Goal: Ask a question

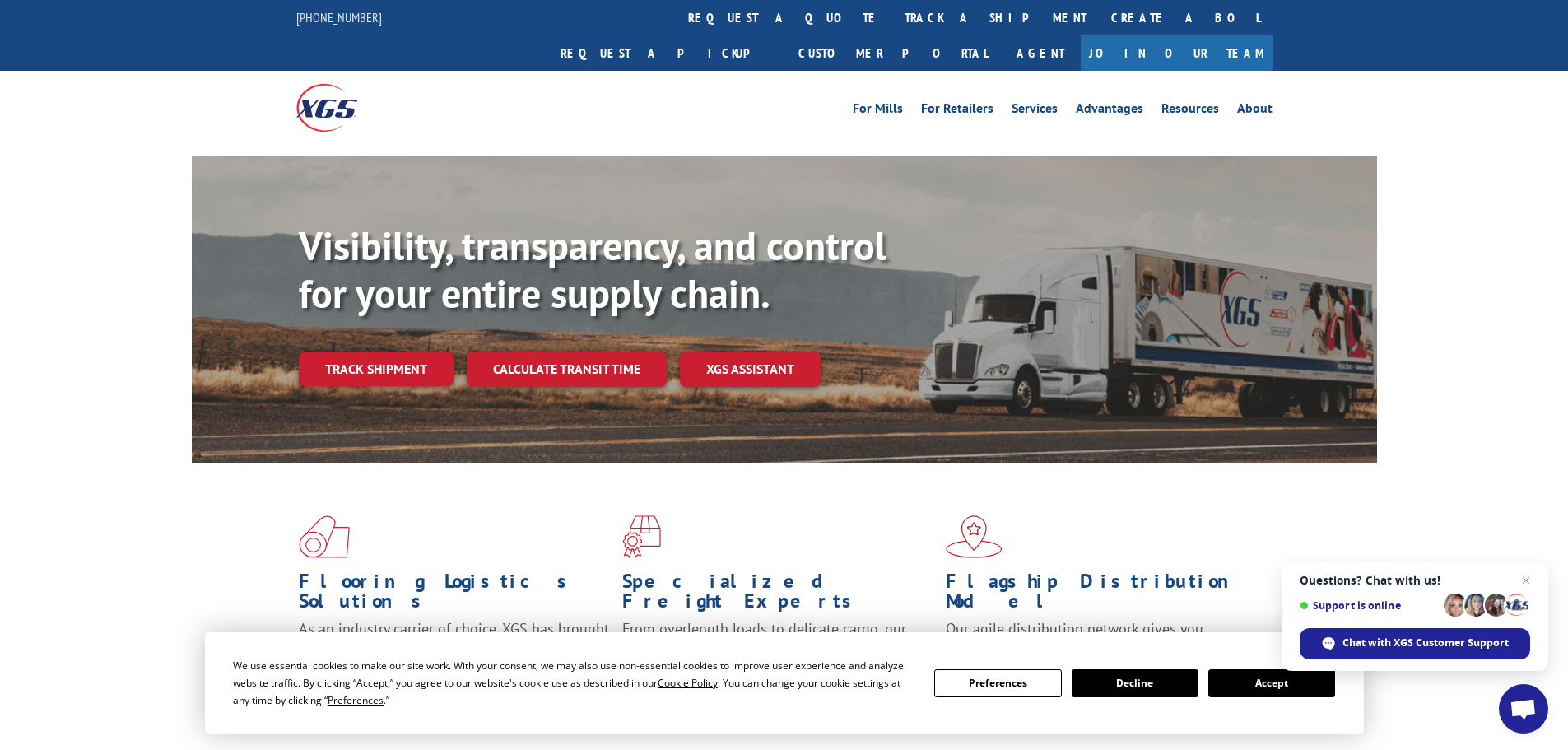
click at [1234, 681] on button "Accept" at bounding box center [1271, 684] width 127 height 28
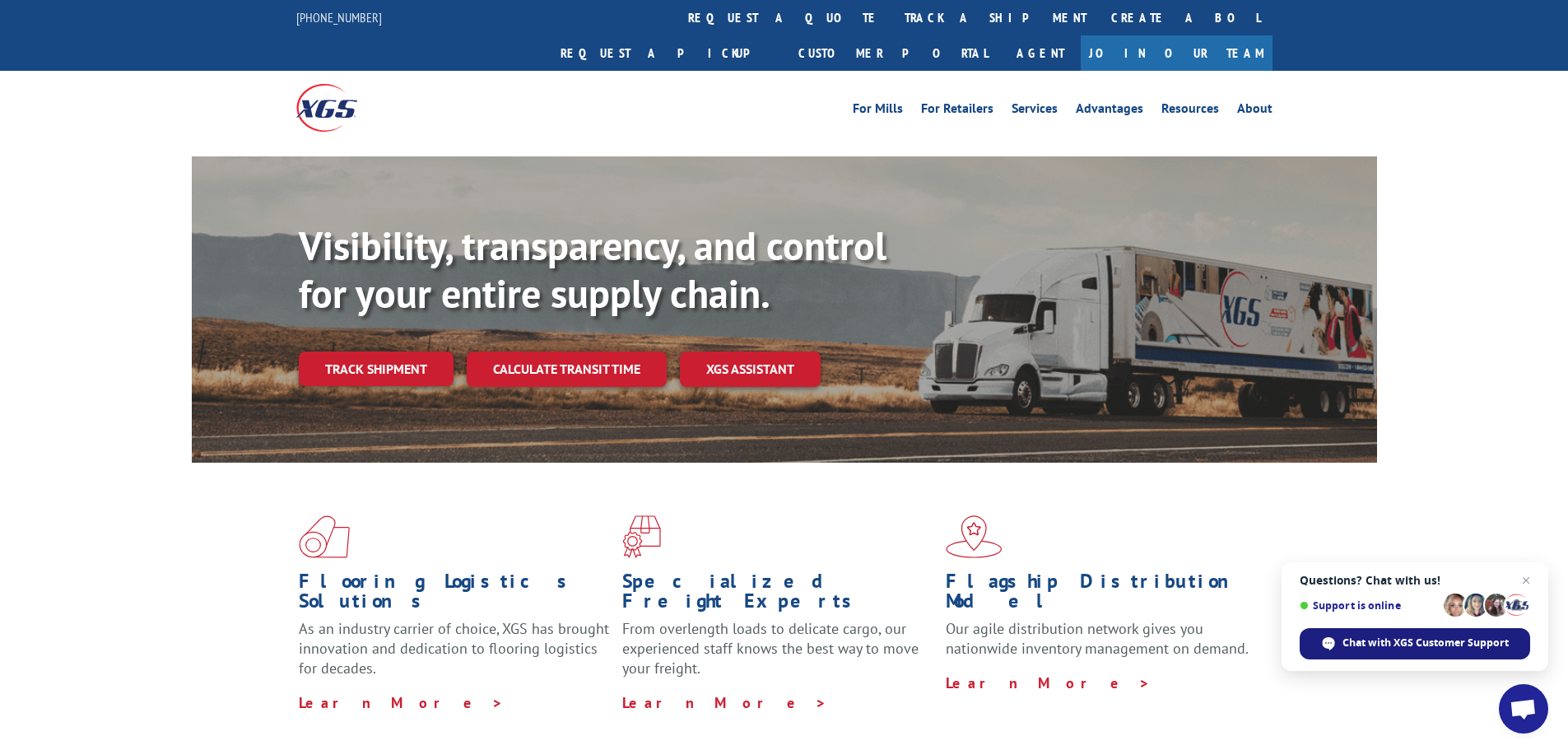
click at [1386, 644] on span "Chat with XGS Customer Support" at bounding box center [1426, 643] width 167 height 14
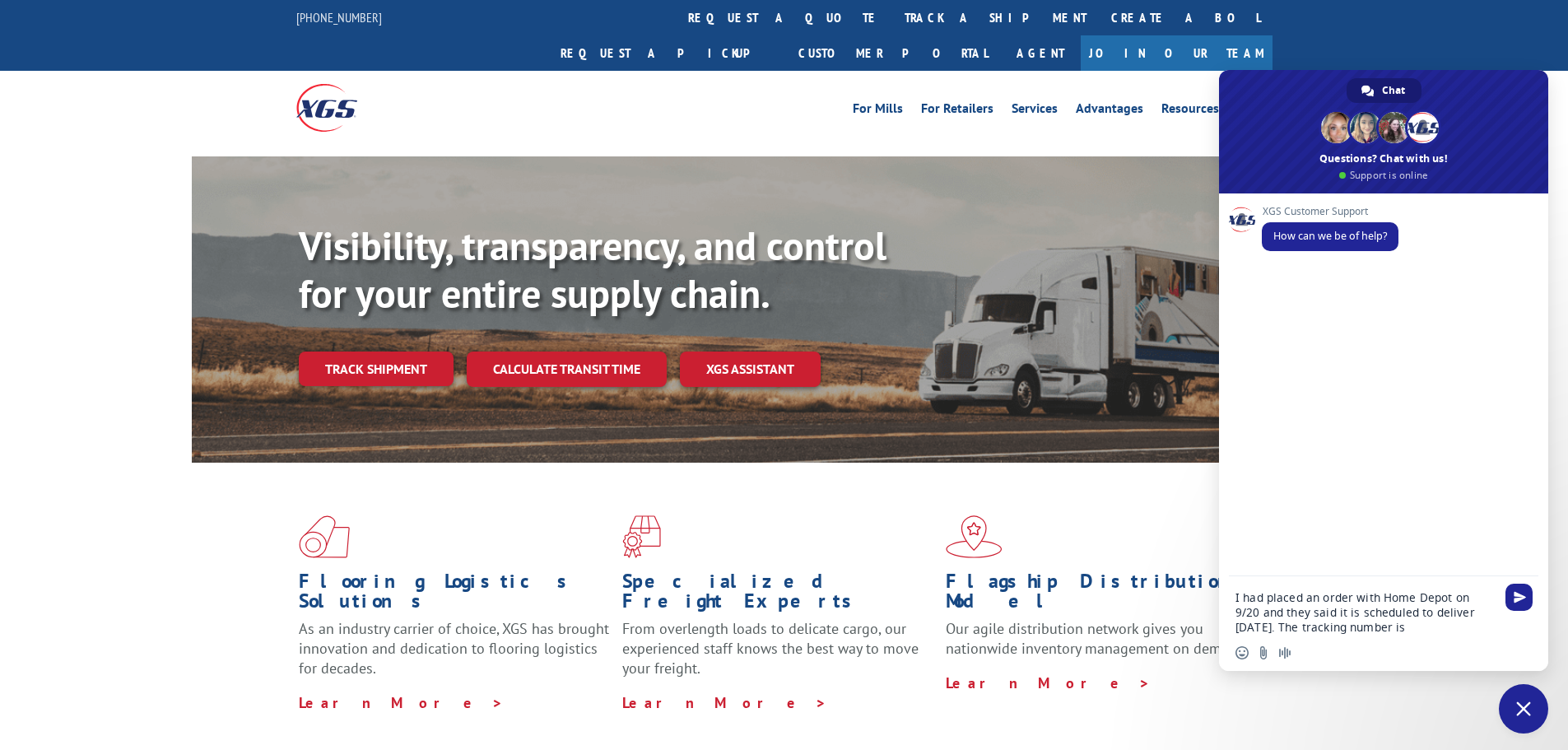
paste textarea "Tracking#: 2560494"
type textarea "I had placed an order with Home Depot on 9/20 and they said it is scheduled to …"
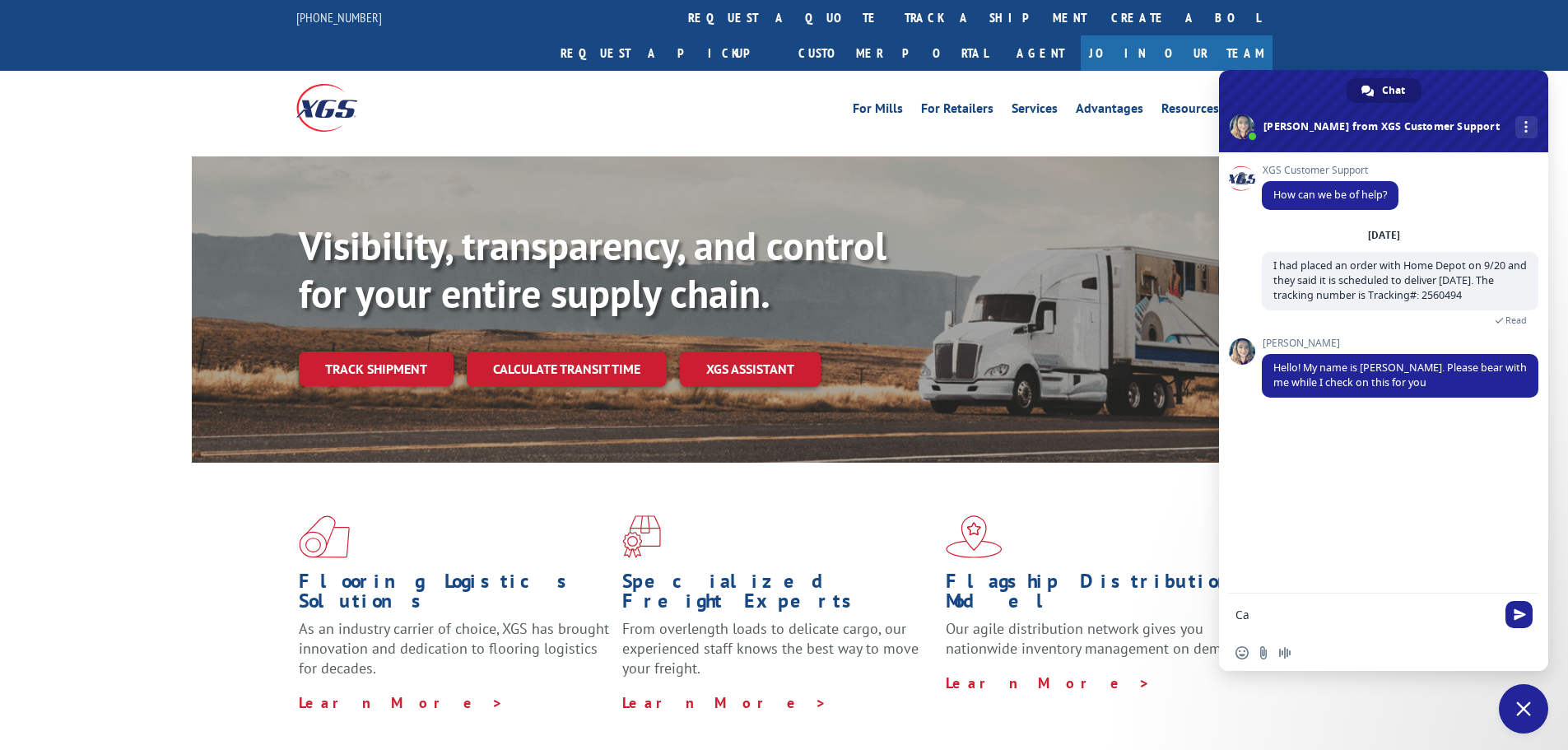
type textarea "C"
type textarea "Thanks"
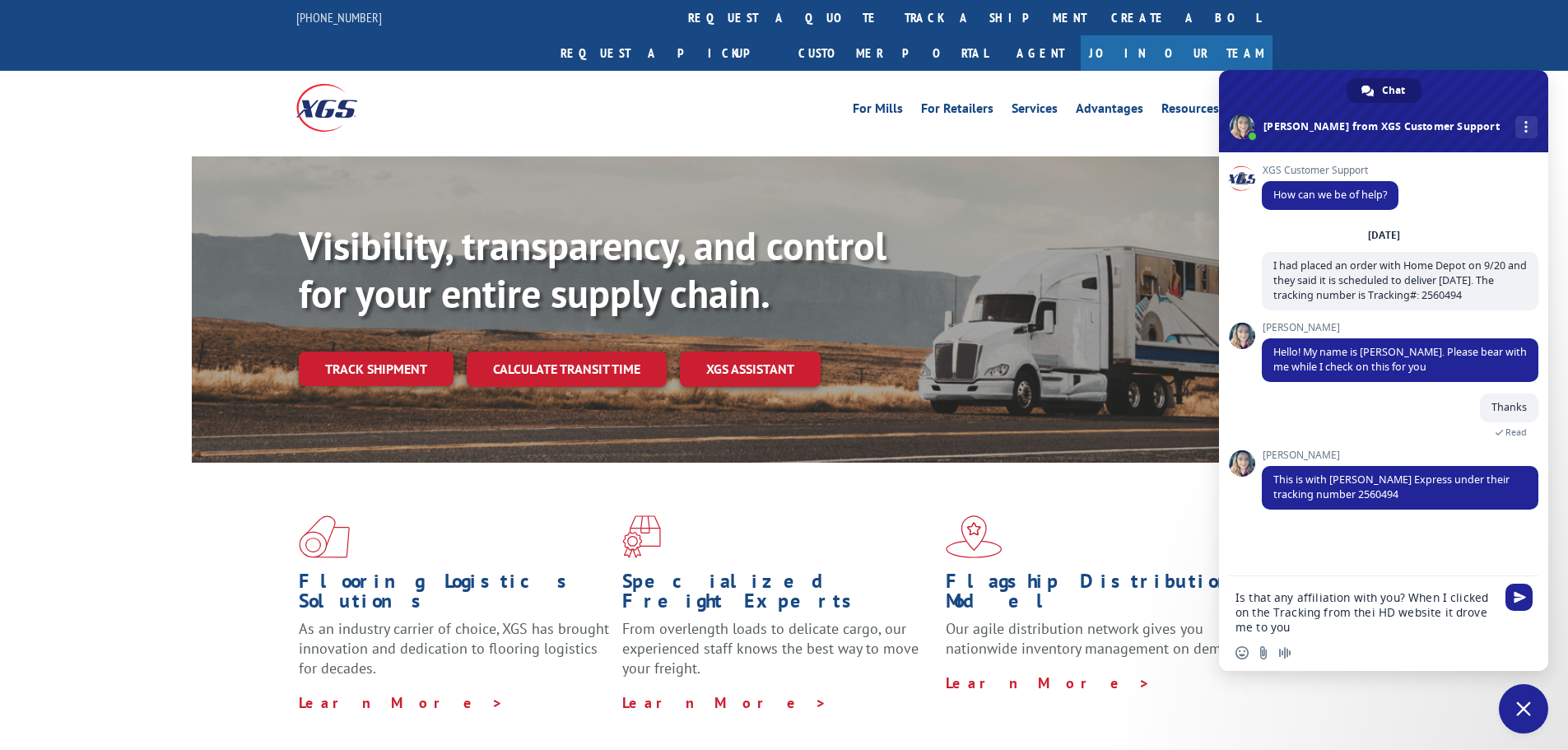
type textarea "Is that any affiliation with you? When I clicked on the Tracking from their HD …"
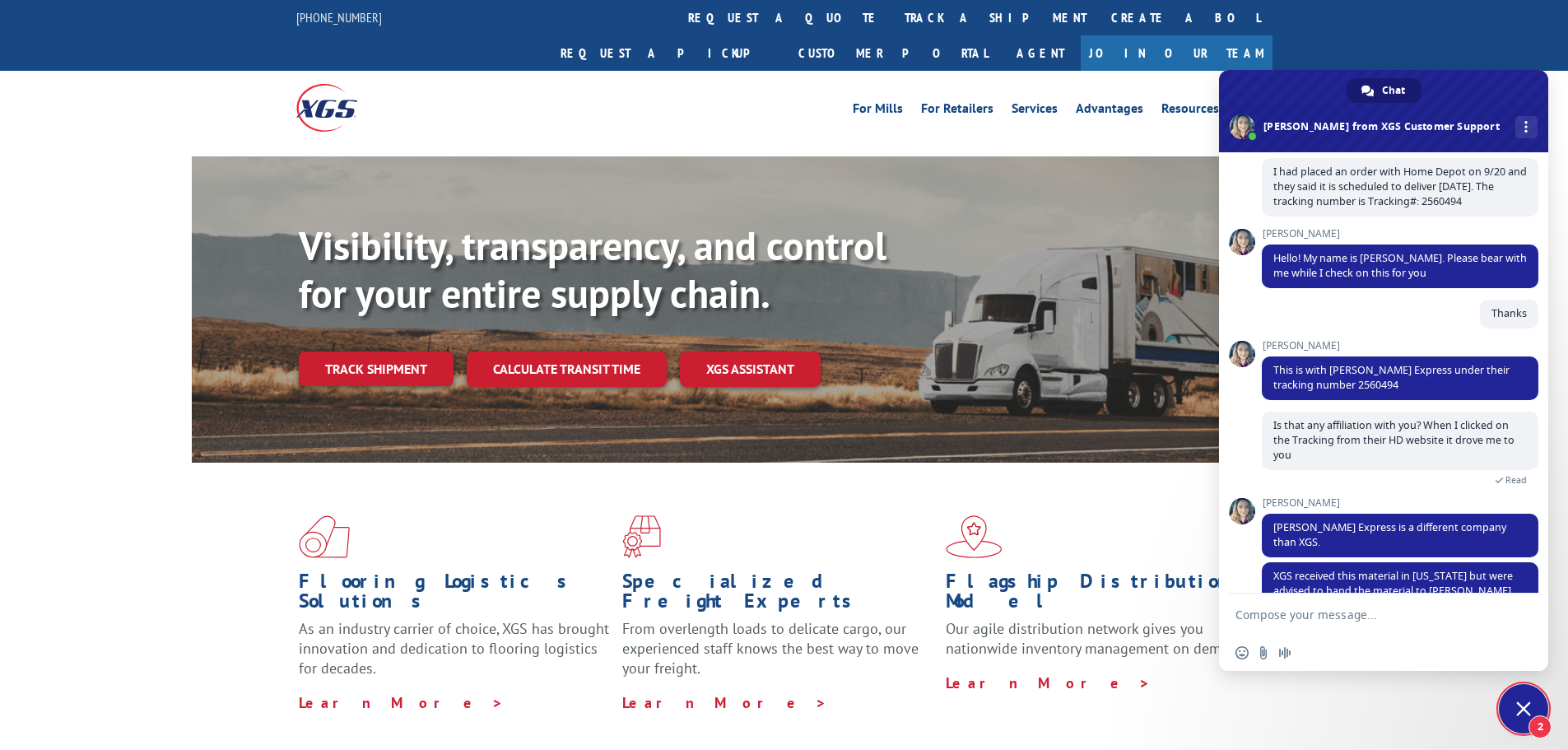
scroll to position [125, 0]
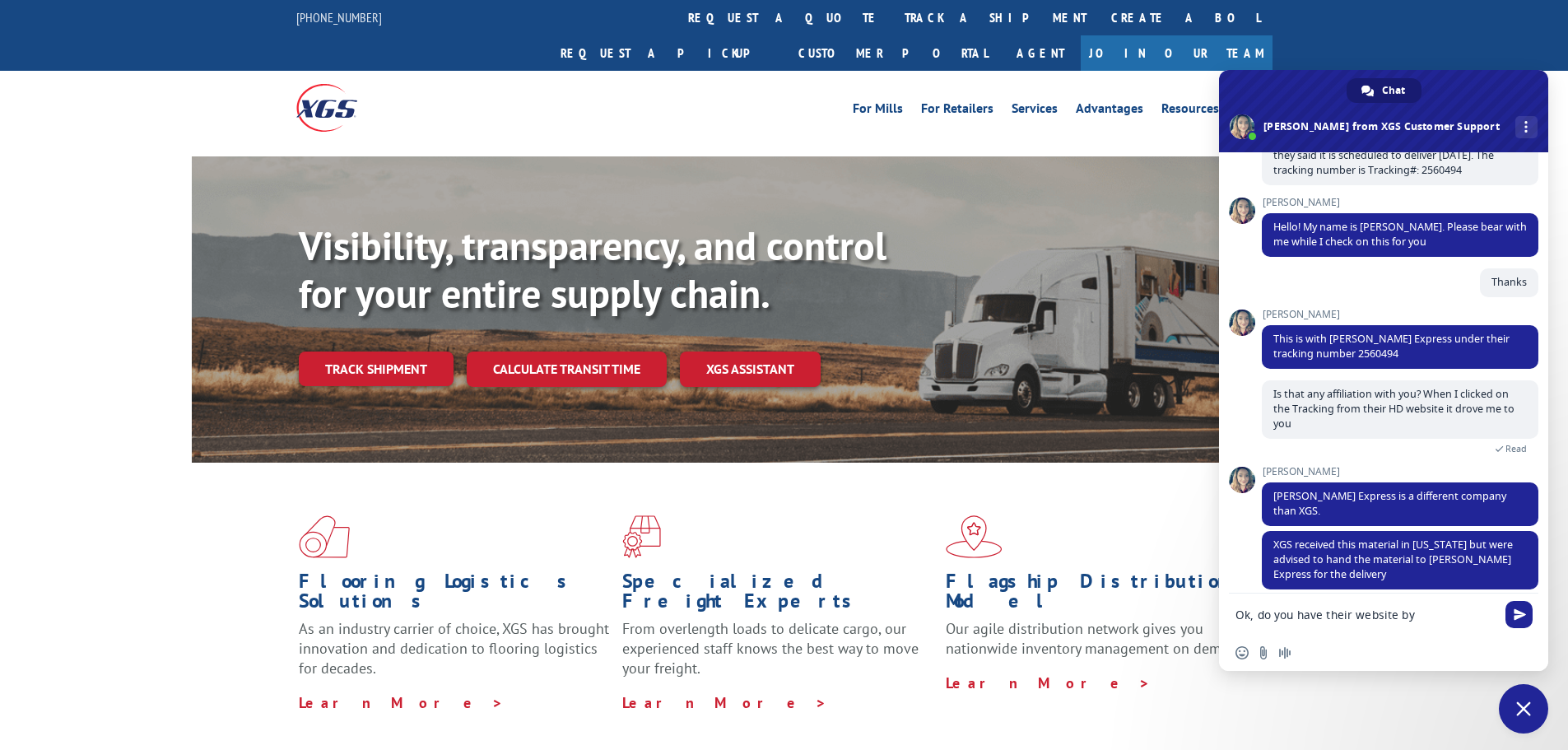
type textarea "Ok, do you have their website by chance"
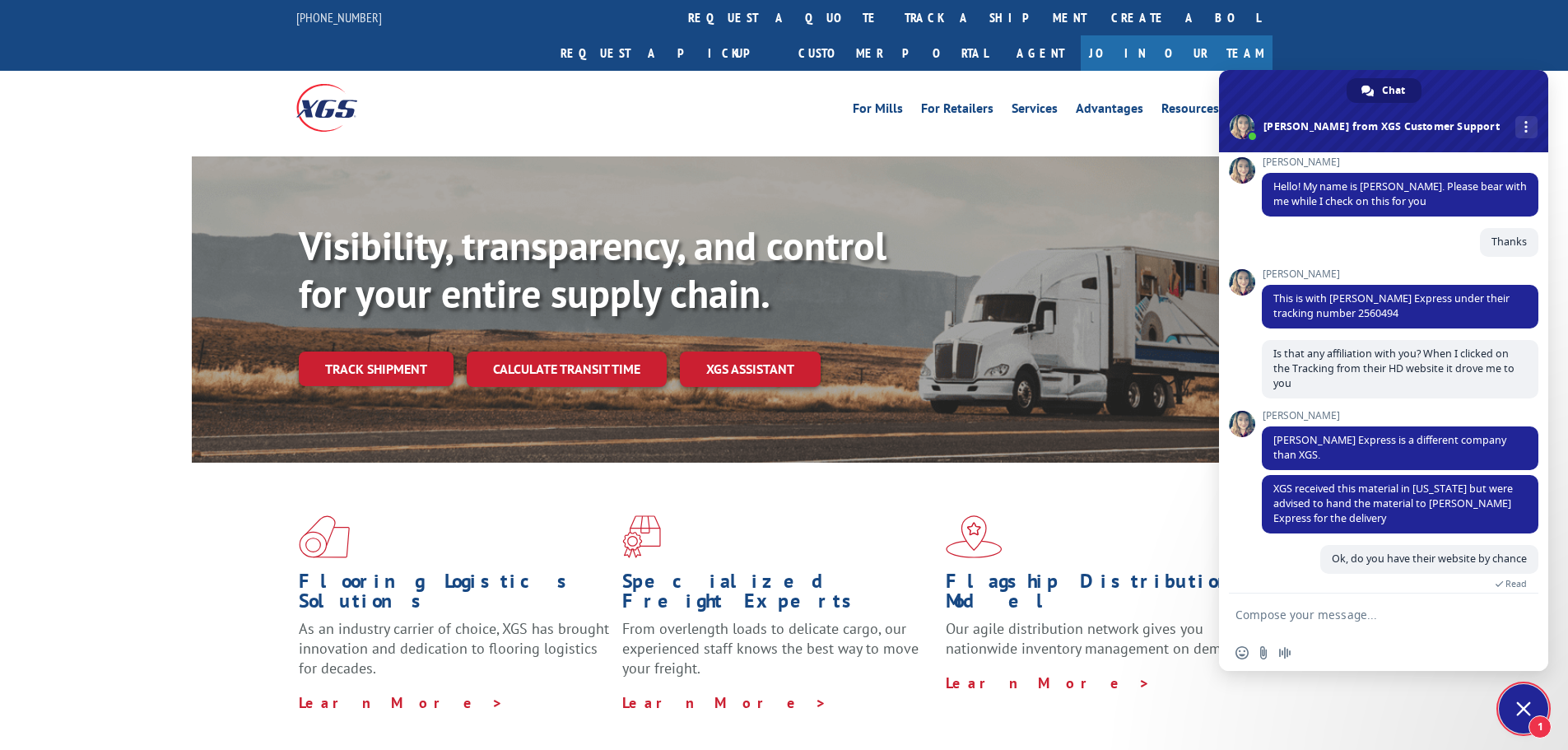
scroll to position [223, 0]
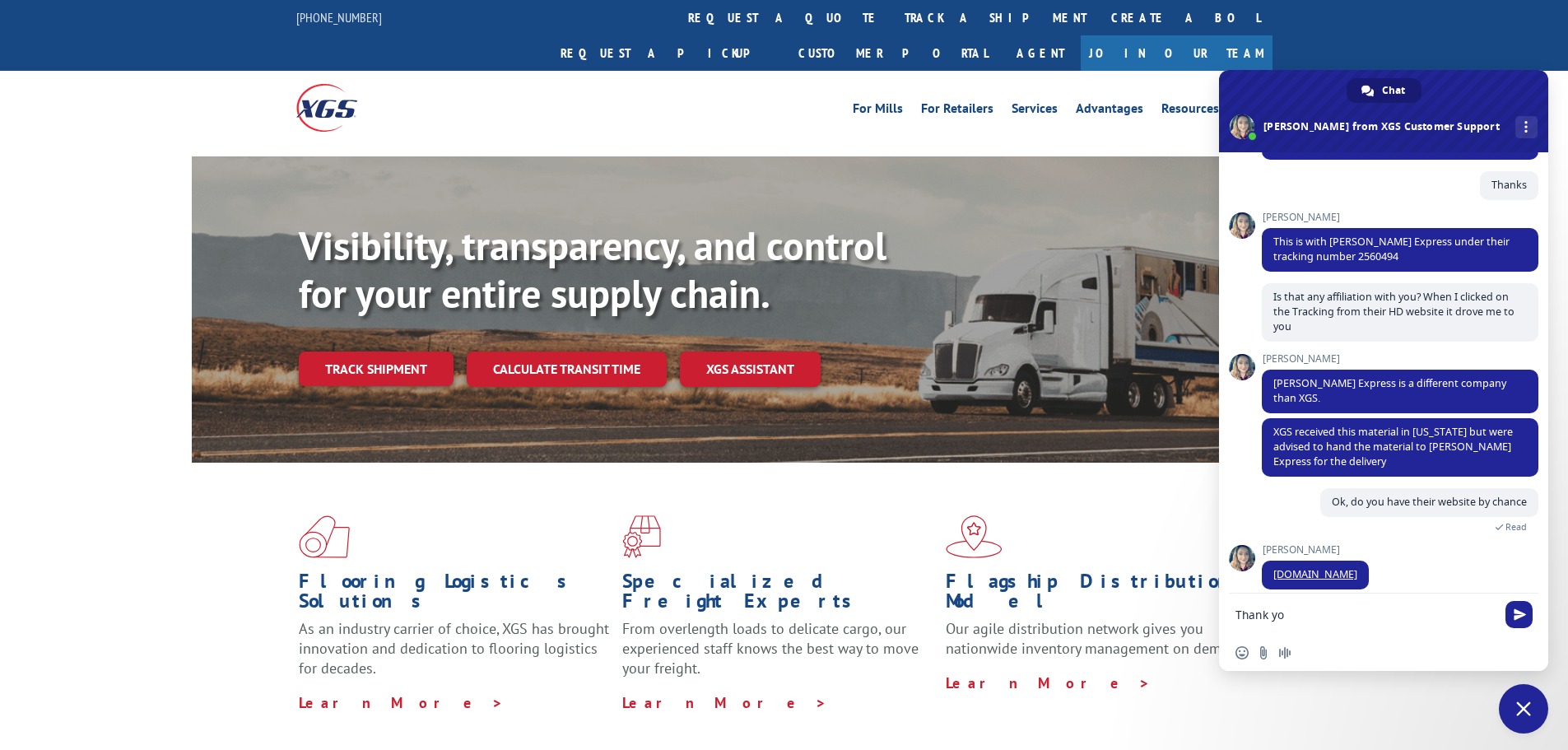
type textarea "Thank you"
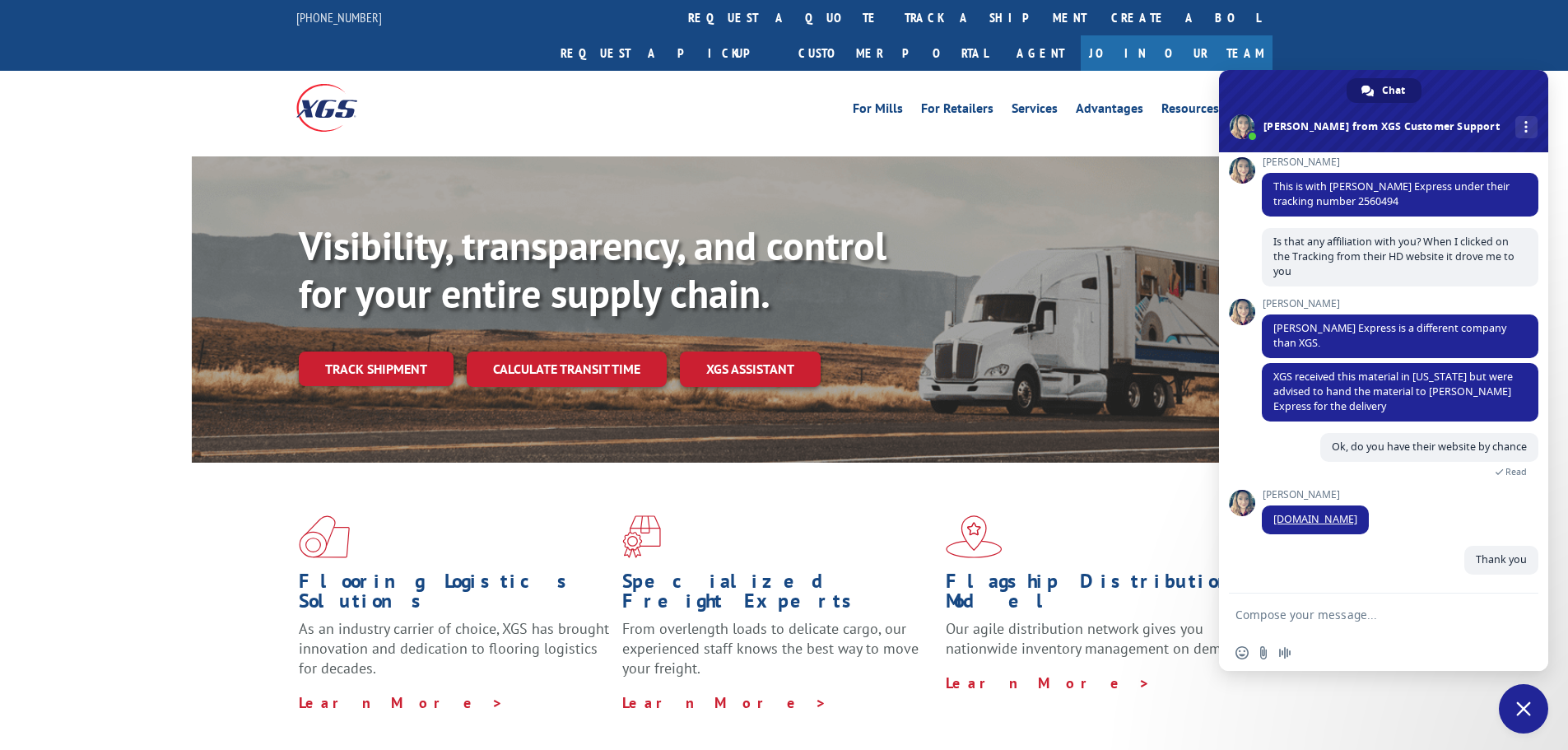
scroll to position [263, 0]
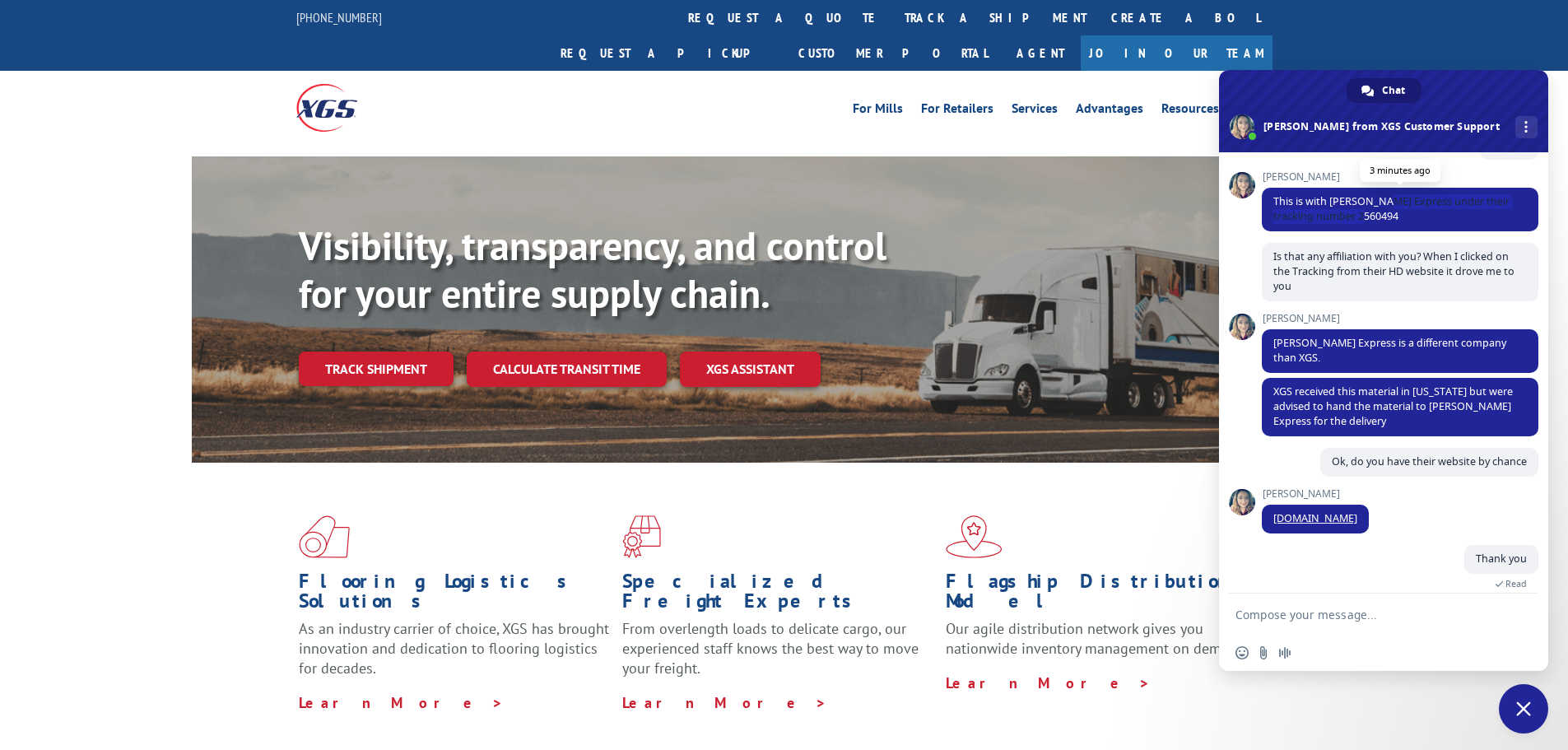
drag, startPoint x: 1377, startPoint y: 213, endPoint x: 1384, endPoint y: 207, distance: 9.2
click at [1384, 207] on span "This is with [PERSON_NAME] Express under their tracking number 2560494" at bounding box center [1400, 209] width 276 height 43
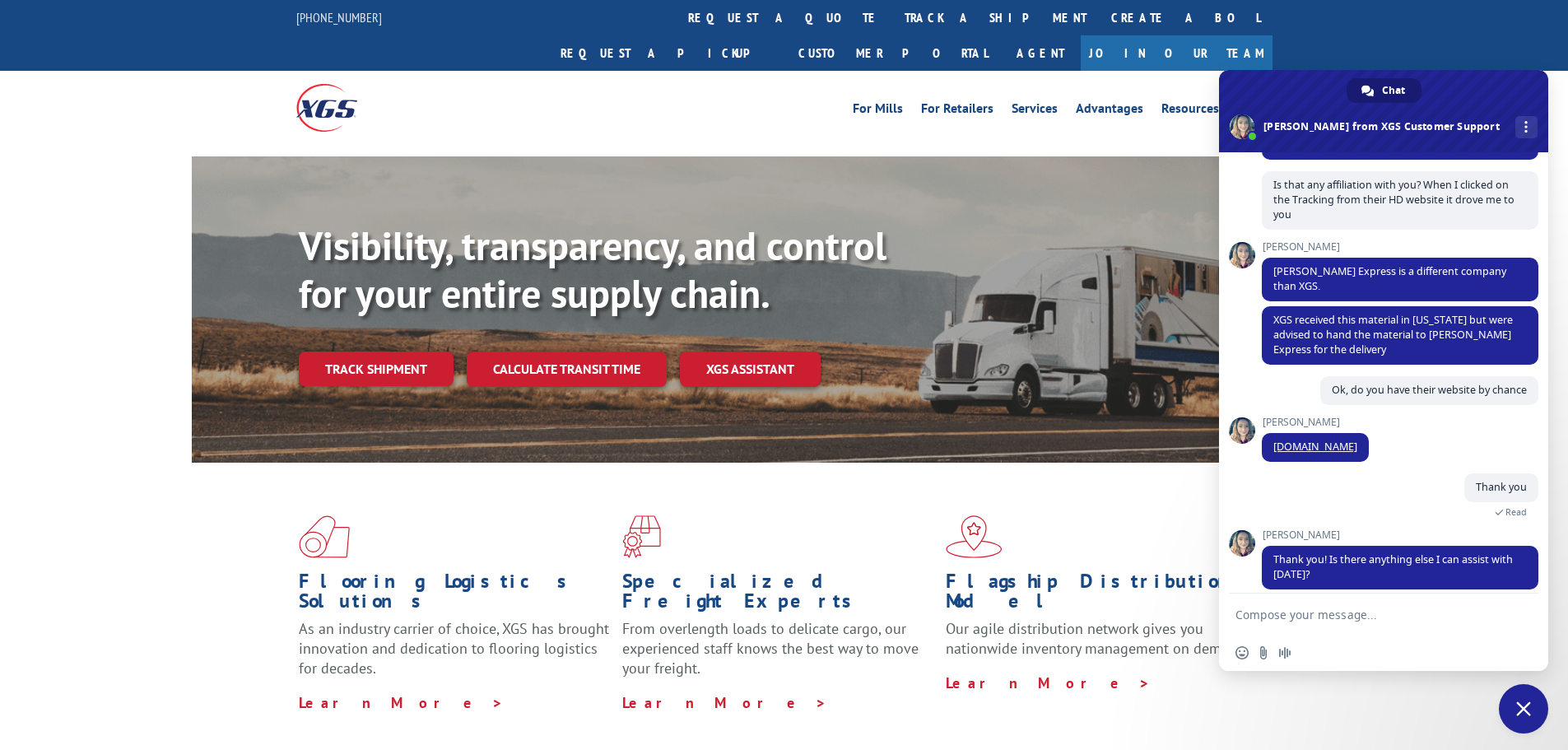
scroll to position [366, 0]
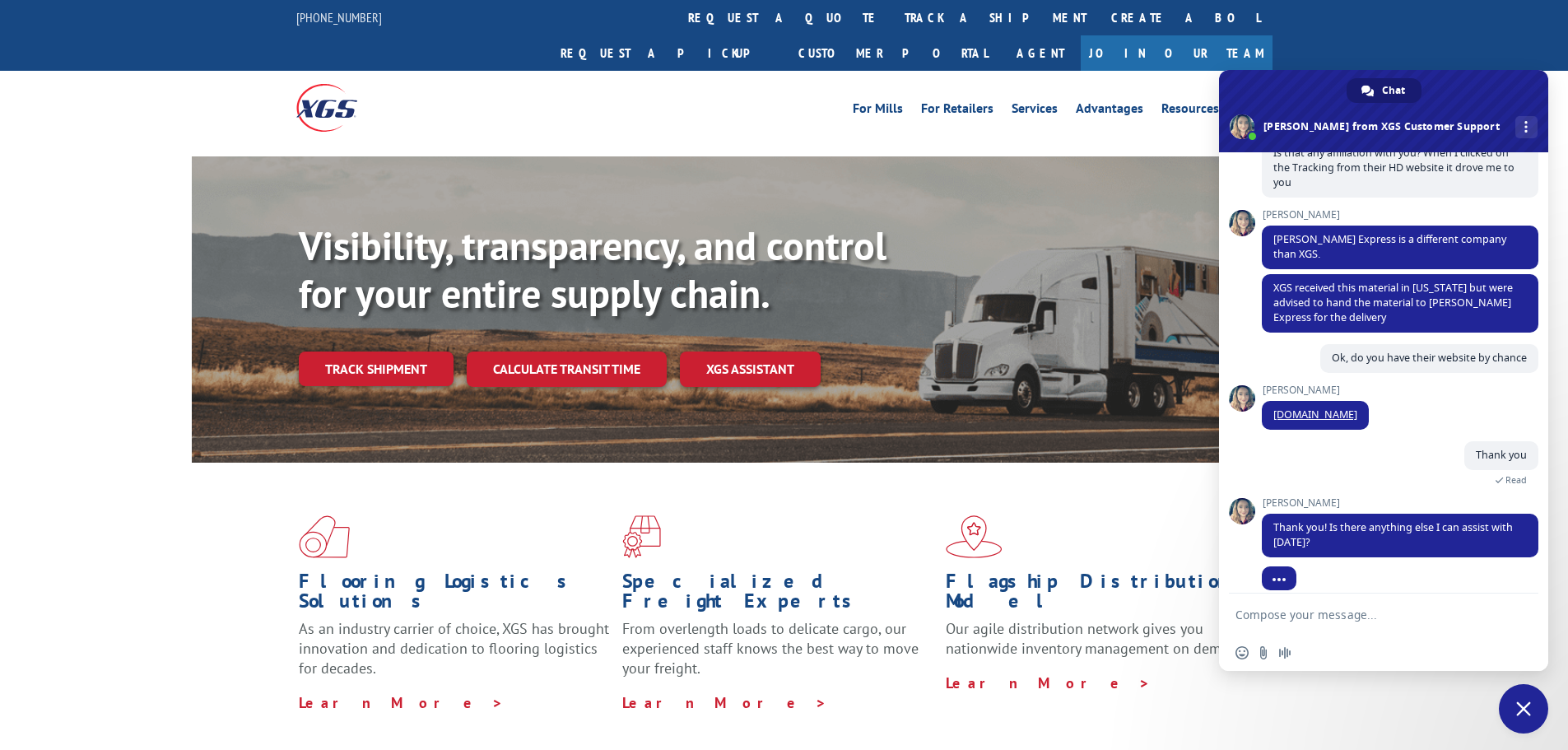
click at [1362, 617] on textarea "Compose your message..." at bounding box center [1366, 615] width 260 height 14
type textarea "All set!"
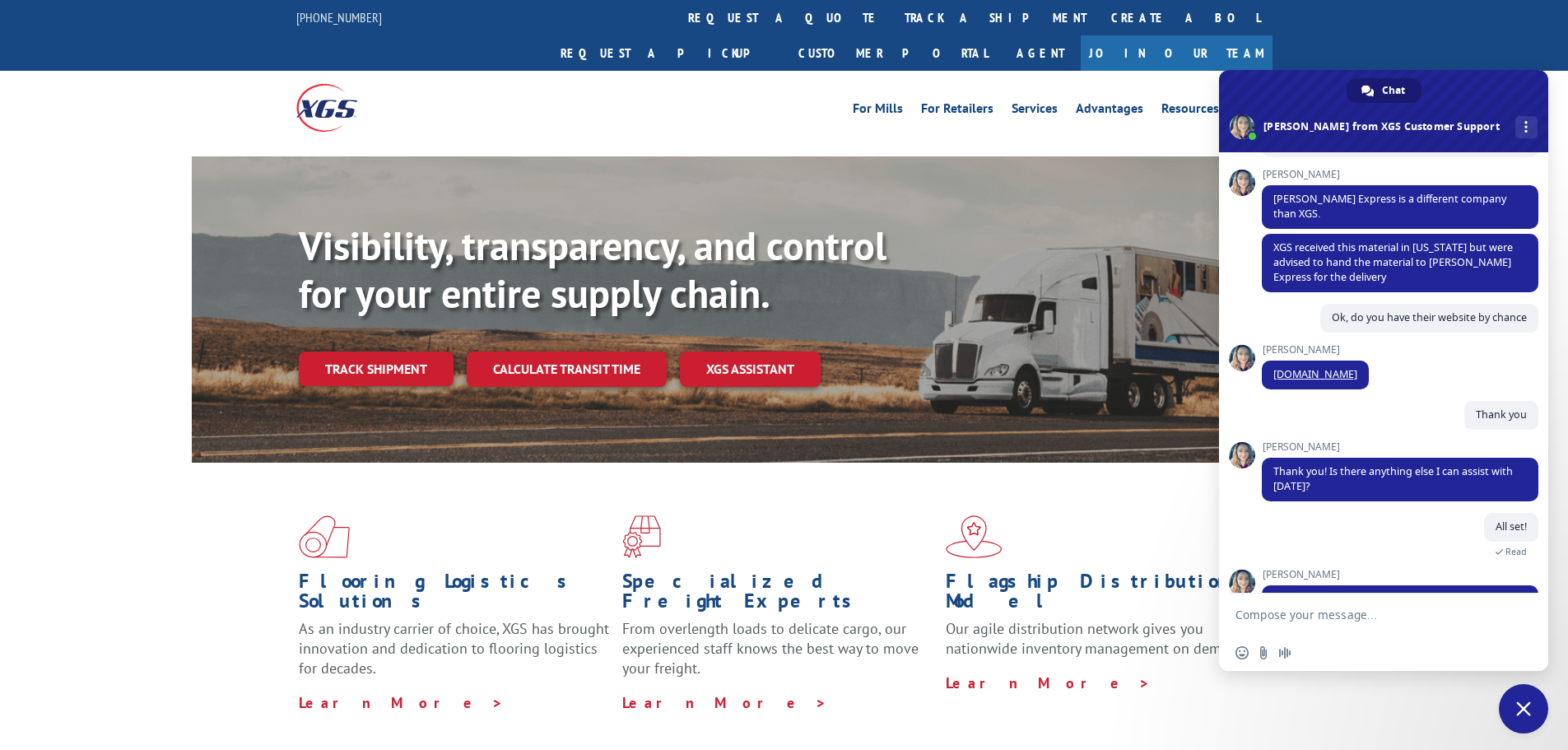
scroll to position [491, 0]
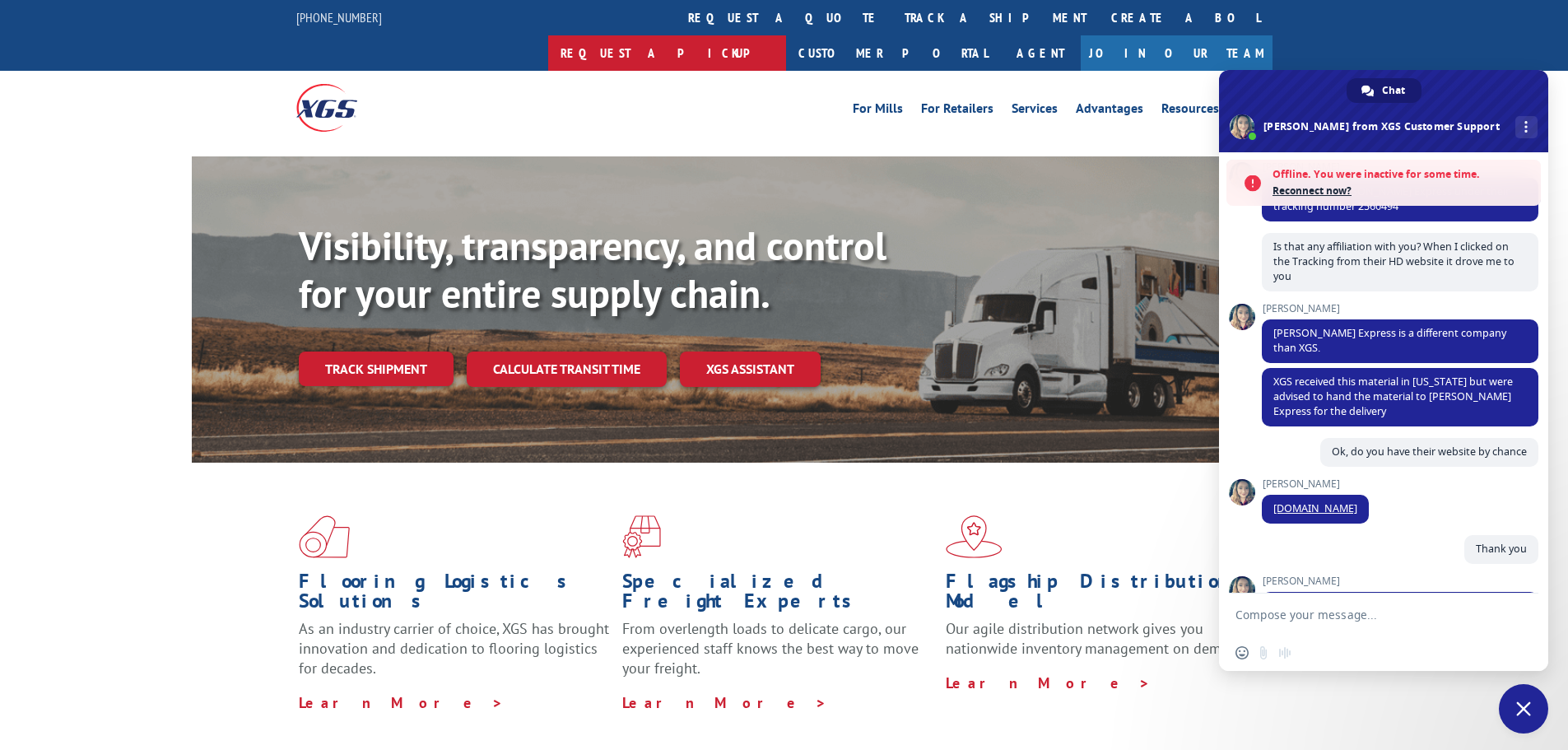
scroll to position [491, 0]
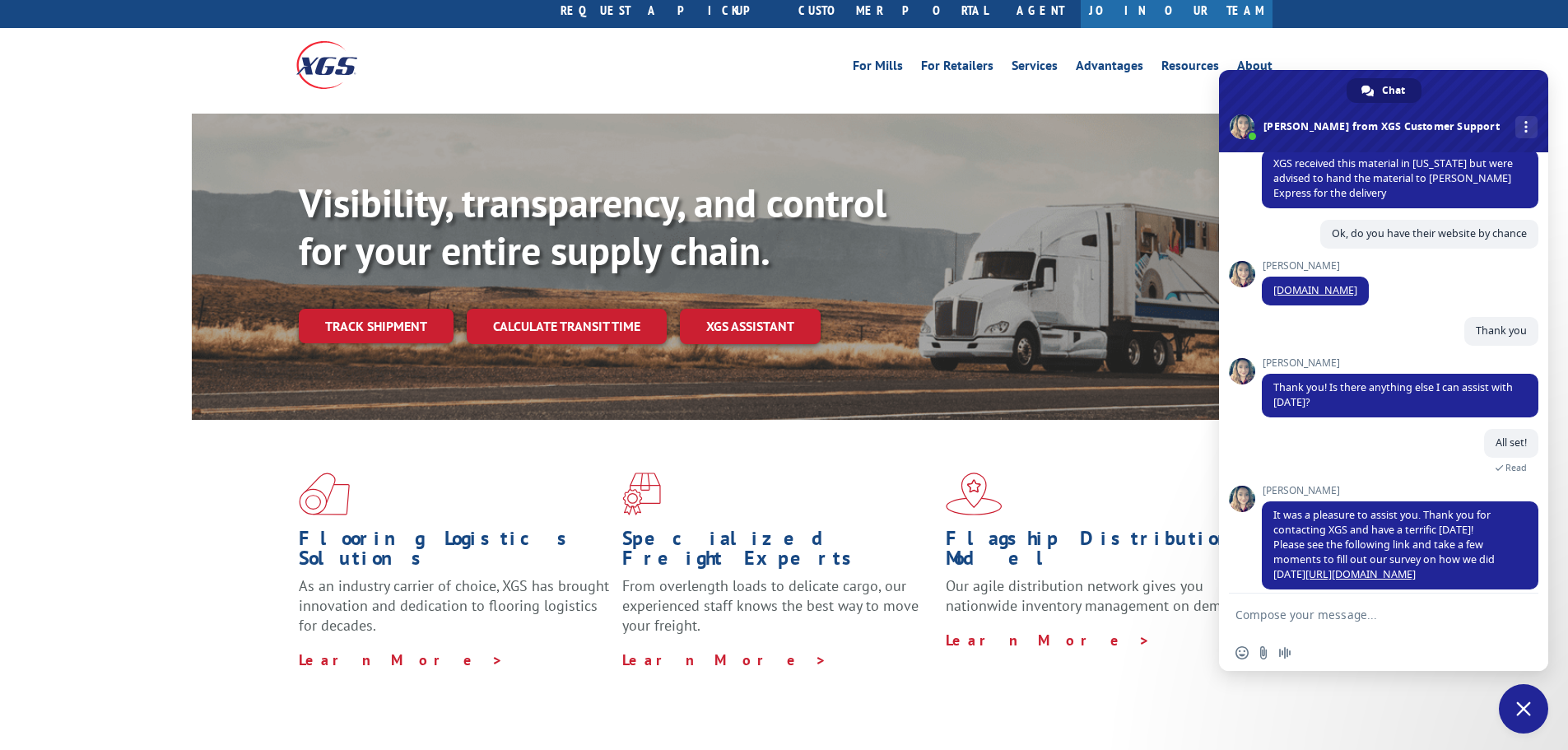
scroll to position [82, 0]
